Goal: Transaction & Acquisition: Register for event/course

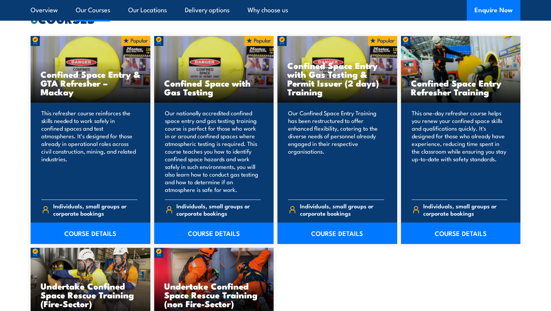
scroll to position [619, 0]
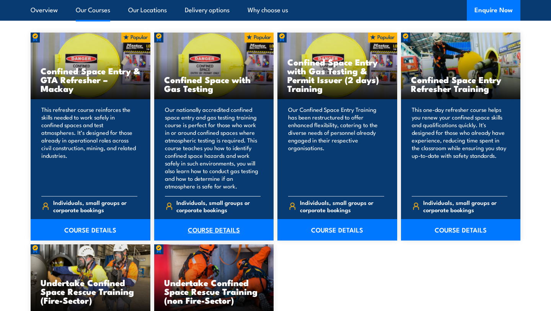
click at [226, 234] on link "COURSE DETAILS" at bounding box center [214, 229] width 120 height 21
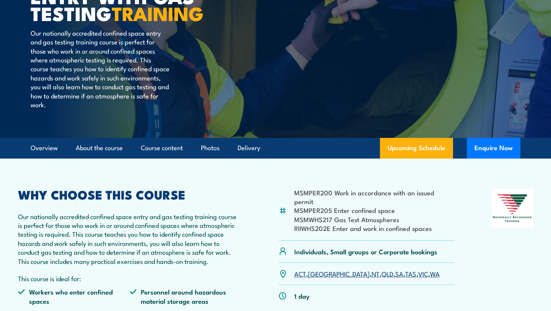
scroll to position [124, 0]
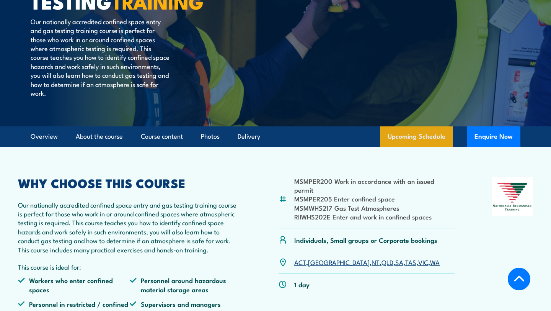
click at [390, 140] on link "Upcoming Schedule" at bounding box center [416, 136] width 73 height 21
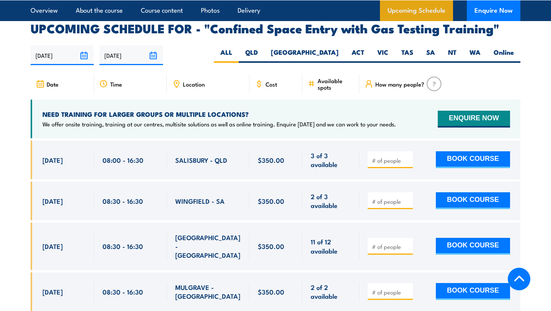
scroll to position [1392, 0]
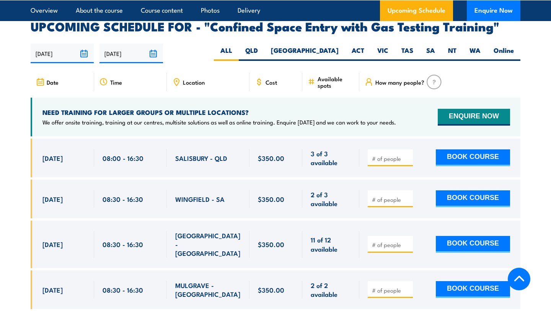
click at [394, 196] on input "number" at bounding box center [391, 200] width 38 height 8
type input "1"
click at [449, 190] on button "BOOK COURSE" at bounding box center [473, 198] width 74 height 17
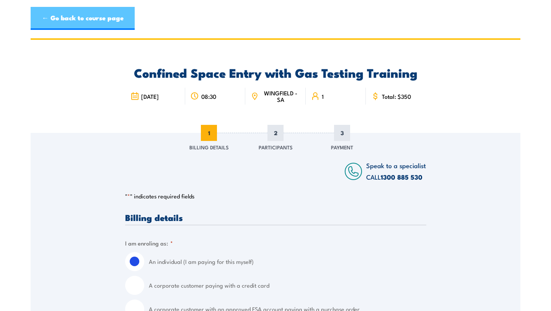
click at [61, 23] on link "← Go back to course page" at bounding box center [83, 18] width 104 height 23
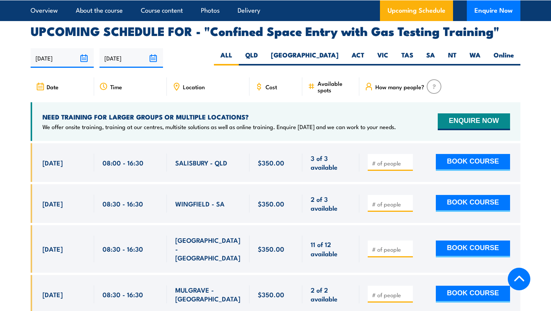
scroll to position [1392, 0]
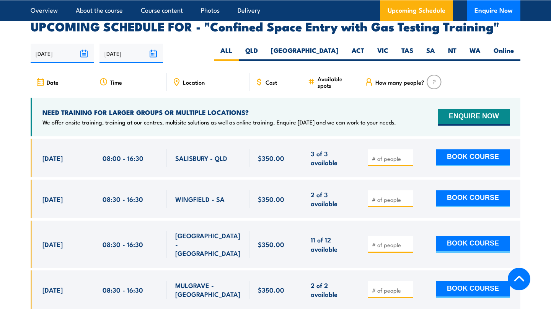
click at [385, 196] on input "number" at bounding box center [391, 200] width 38 height 8
type input "1"
click at [468, 190] on button "BOOK COURSE" at bounding box center [473, 198] width 74 height 17
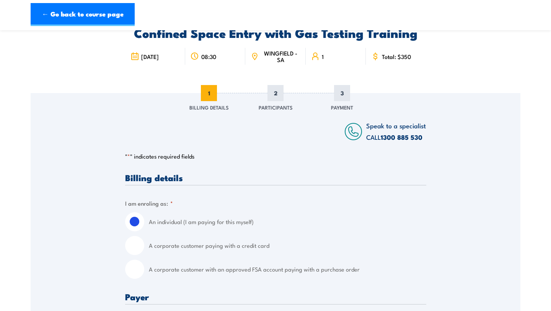
scroll to position [41, 0]
